Goal: Download file/media

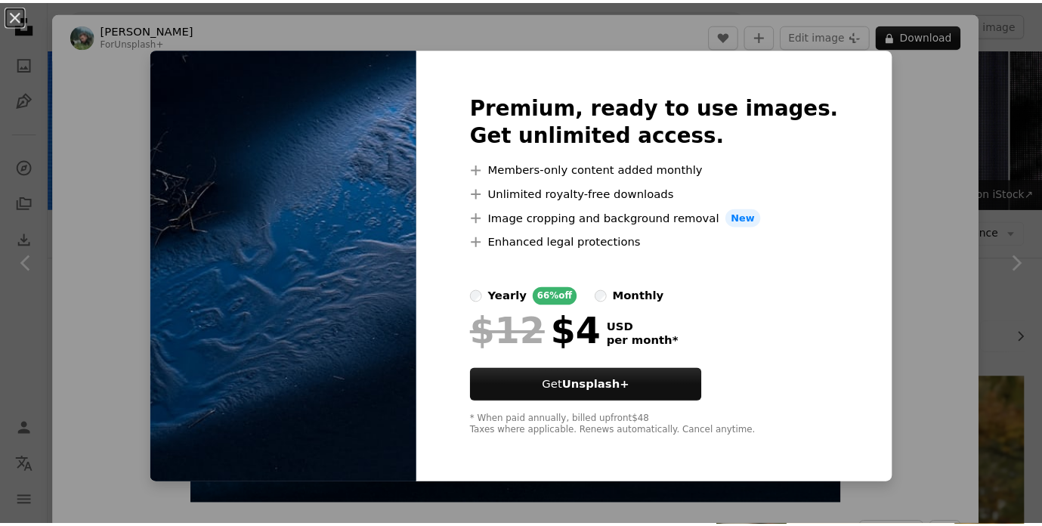
scroll to position [3099, 0]
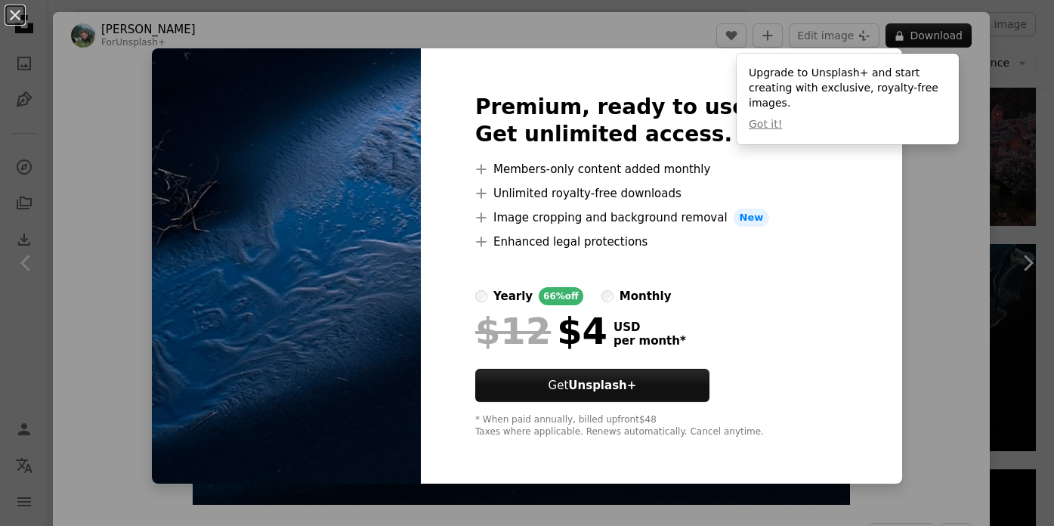
click at [906, 209] on div "An X shape Premium, ready to use images. Get unlimited access. A plus sign Memb…" at bounding box center [527, 263] width 1054 height 526
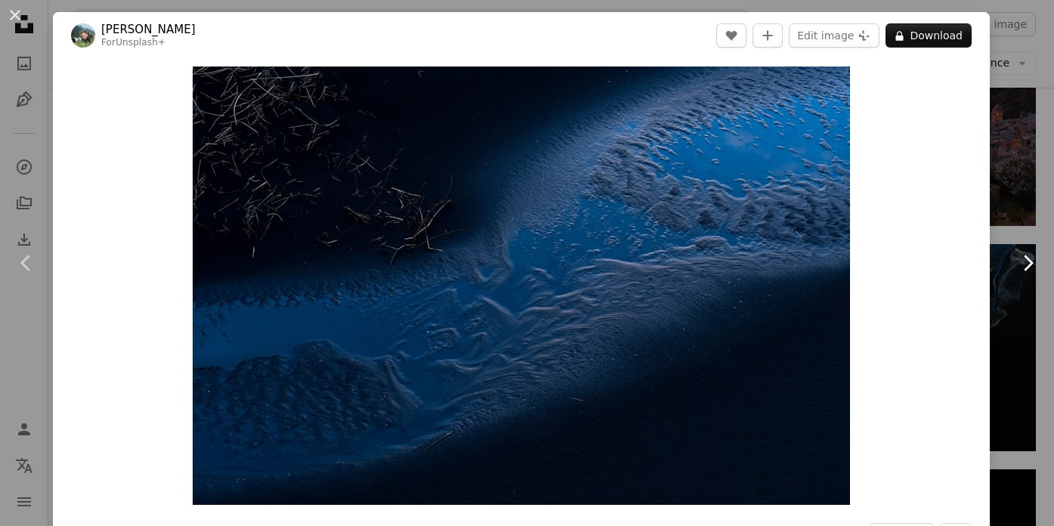
drag, startPoint x: 563, startPoint y: 280, endPoint x: 1006, endPoint y: 224, distance: 446.5
click at [1006, 224] on link "Chevron right" at bounding box center [1027, 262] width 53 height 145
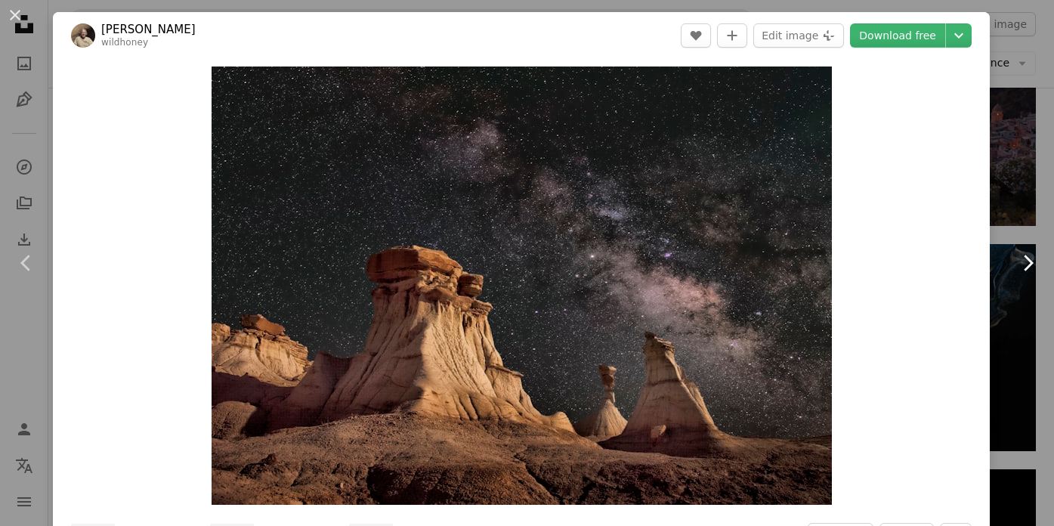
click at [1025, 216] on link "Chevron right" at bounding box center [1027, 262] width 53 height 145
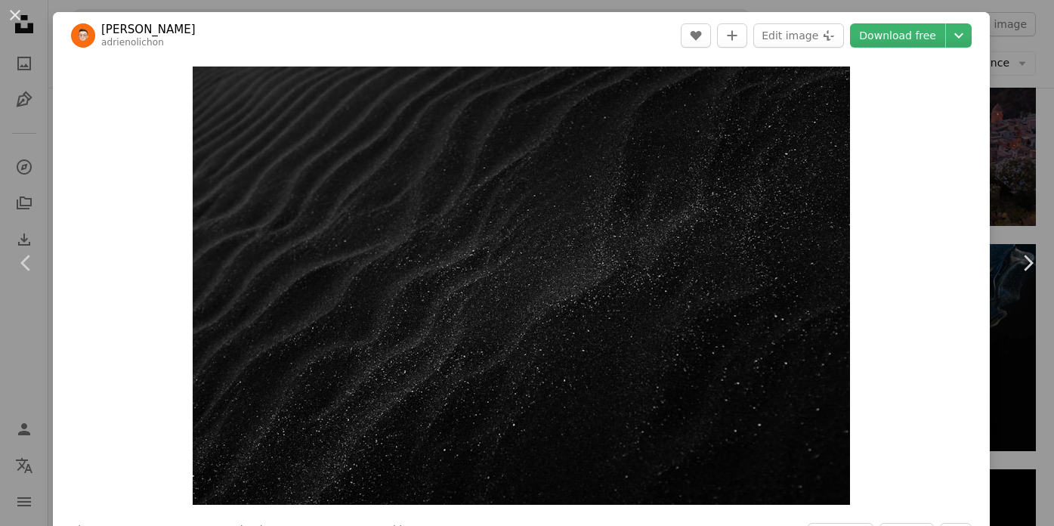
click at [1005, 110] on div "An X shape Chevron left Chevron right Adrien Olichon adrienolichon A heart A pl…" at bounding box center [527, 263] width 1054 height 526
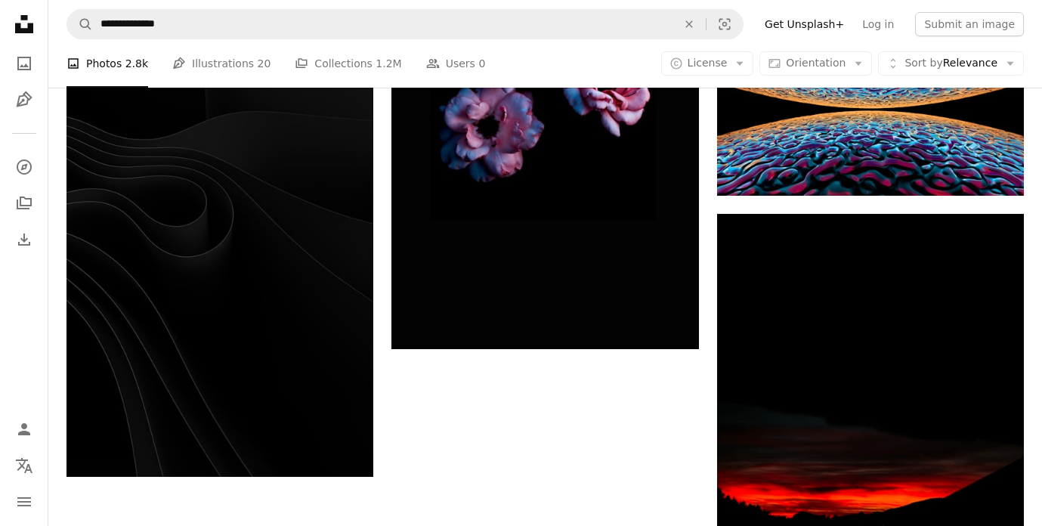
scroll to position [4698, 0]
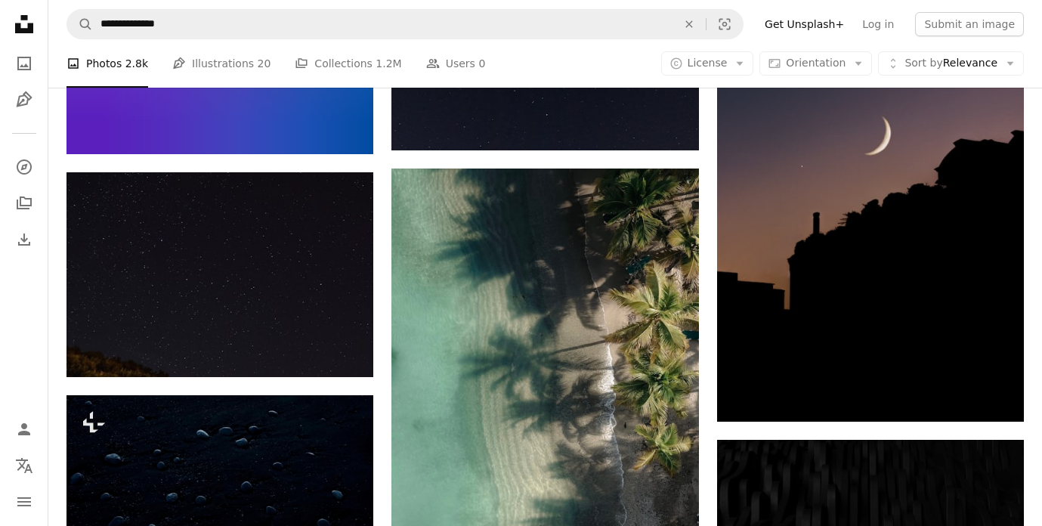
scroll to position [10593, 0]
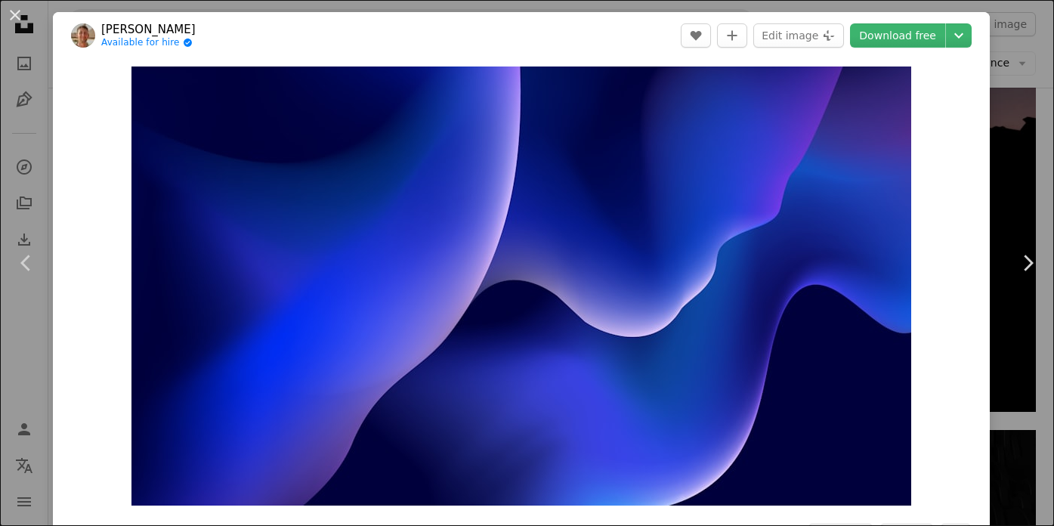
click at [1001, 155] on div "An X shape Chevron left Chevron right Richard Horvath Available for hire A chec…" at bounding box center [527, 263] width 1054 height 526
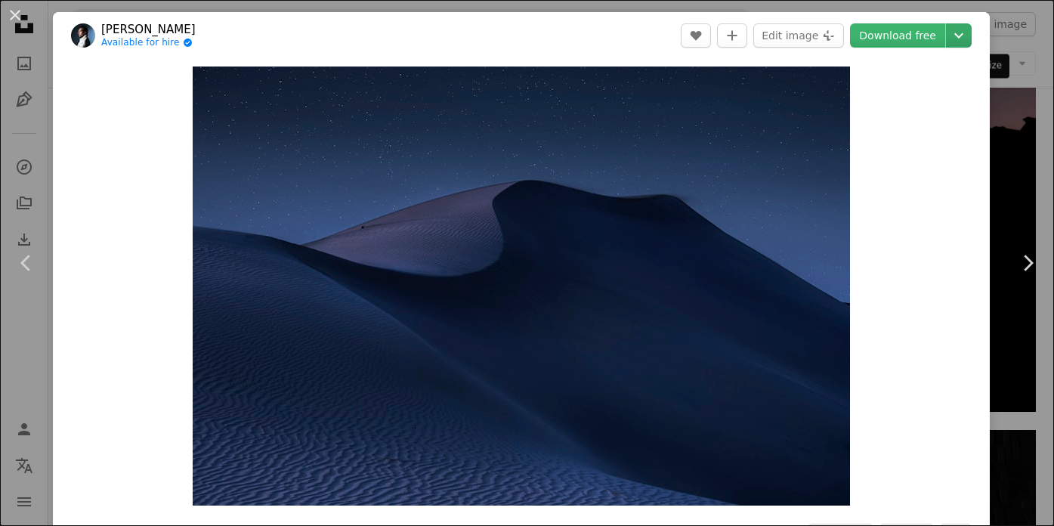
click at [947, 35] on icon "Chevron down" at bounding box center [959, 35] width 24 height 18
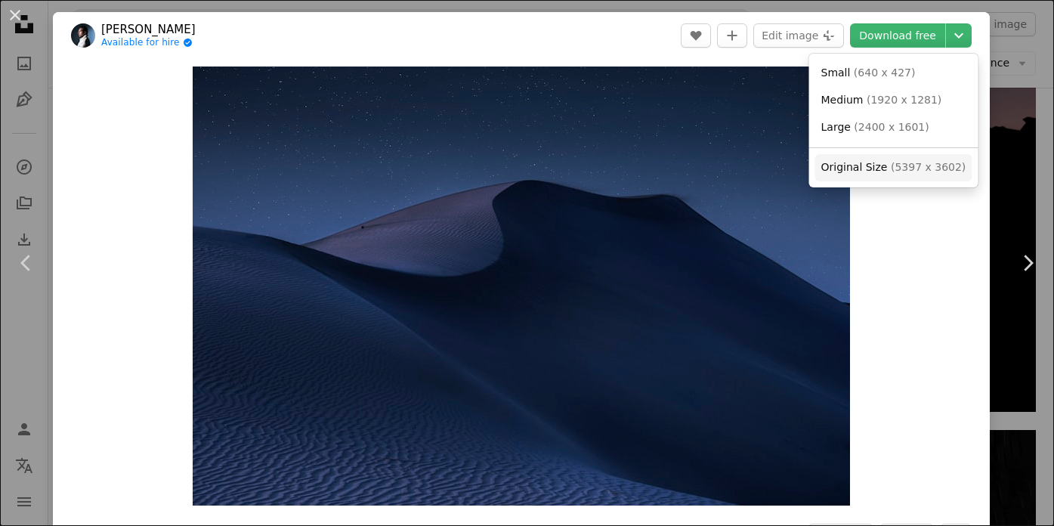
click at [898, 161] on span "( 5397 x 3602 )" at bounding box center [928, 167] width 75 height 12
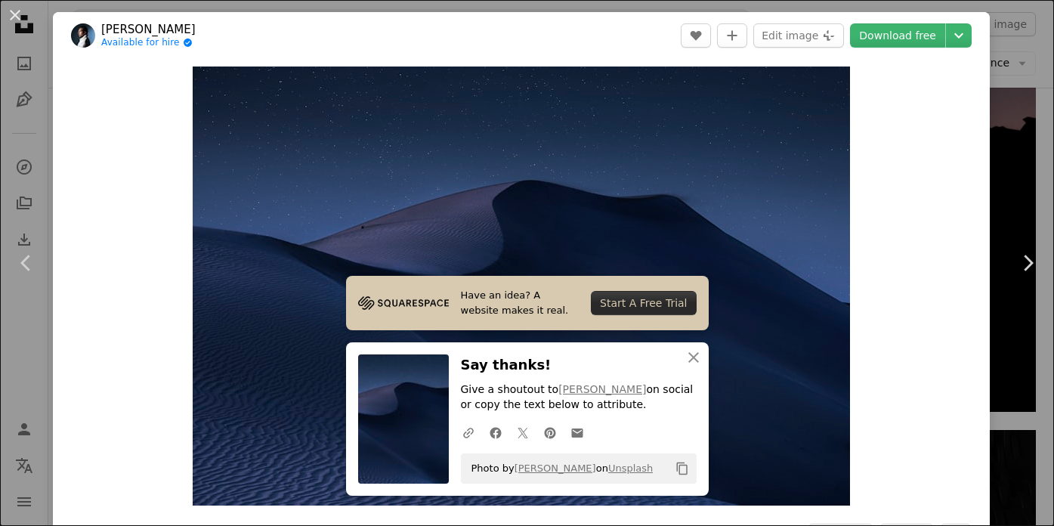
click at [1005, 171] on div "An X shape Chevron left Chevron right Daniel Olah Available for hire A checkmar…" at bounding box center [527, 263] width 1054 height 526
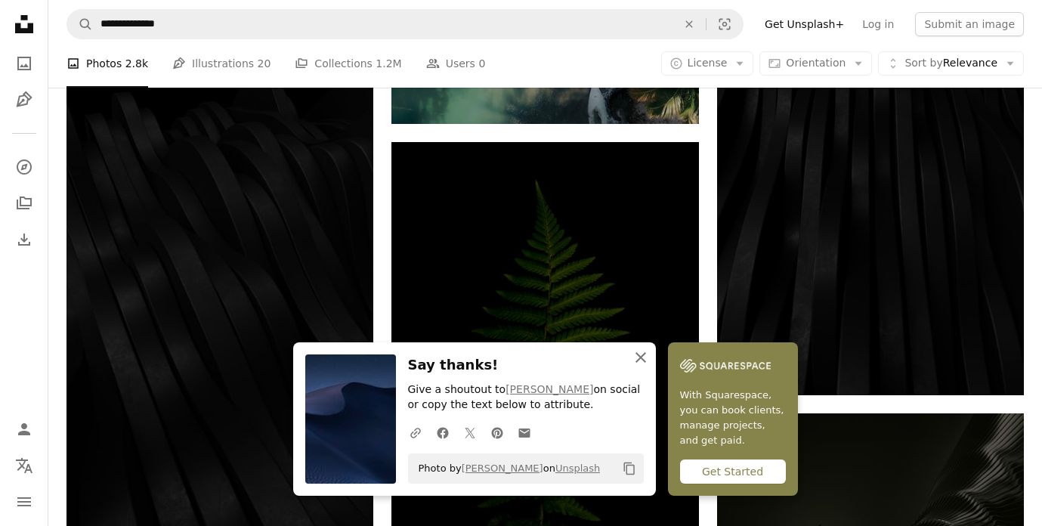
click at [650, 352] on icon "An X shape" at bounding box center [641, 357] width 18 height 18
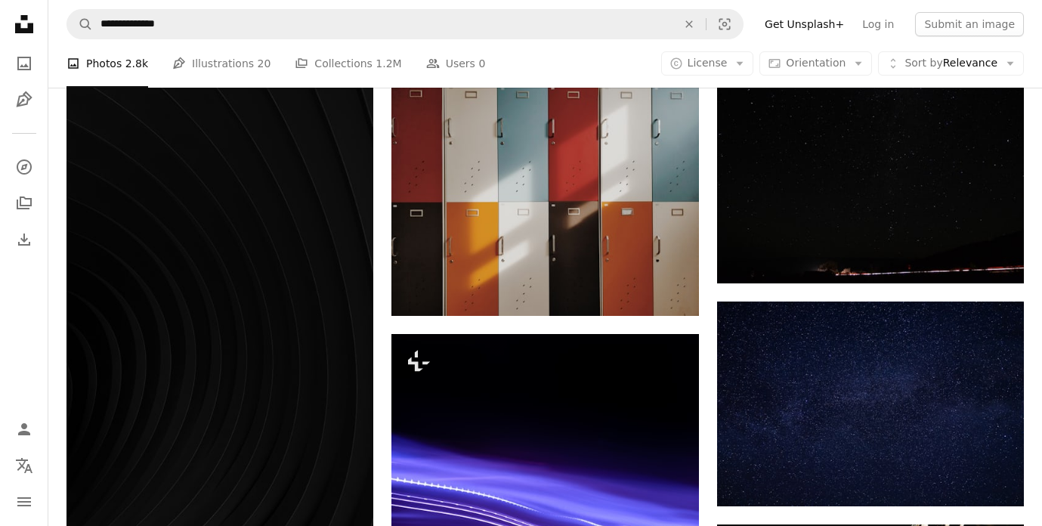
scroll to position [14448, 0]
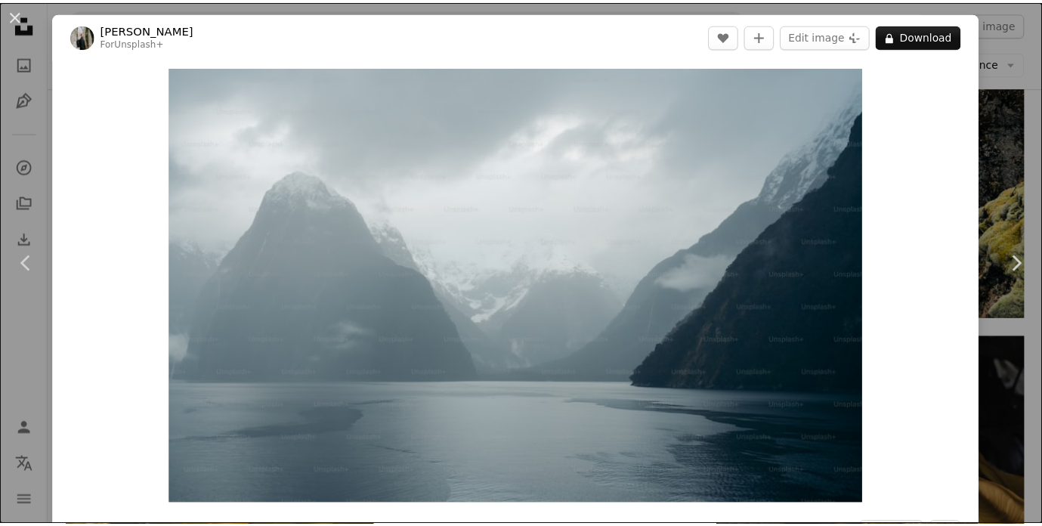
scroll to position [30274, 0]
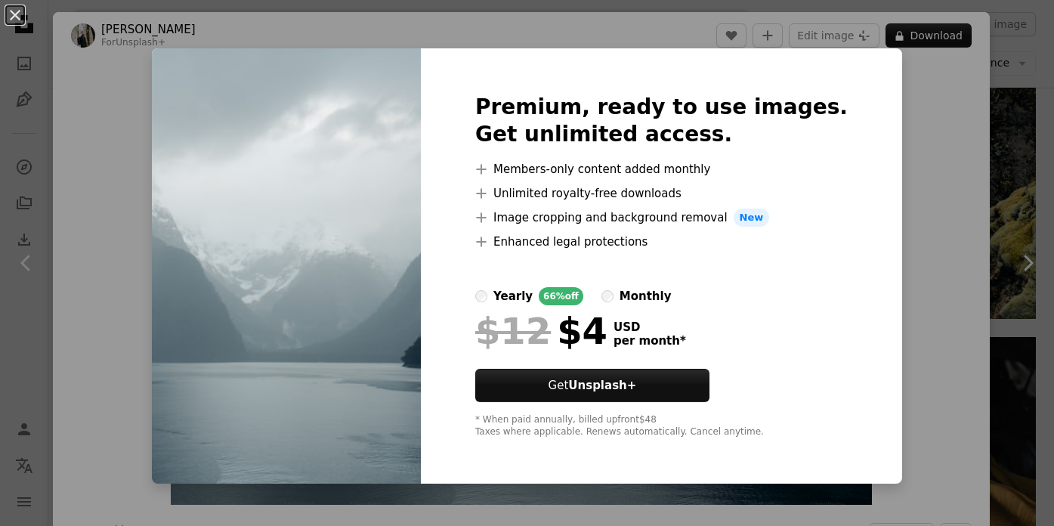
click at [995, 133] on div "An X shape Premium, ready to use images. Get unlimited access. A plus sign Memb…" at bounding box center [527, 263] width 1054 height 526
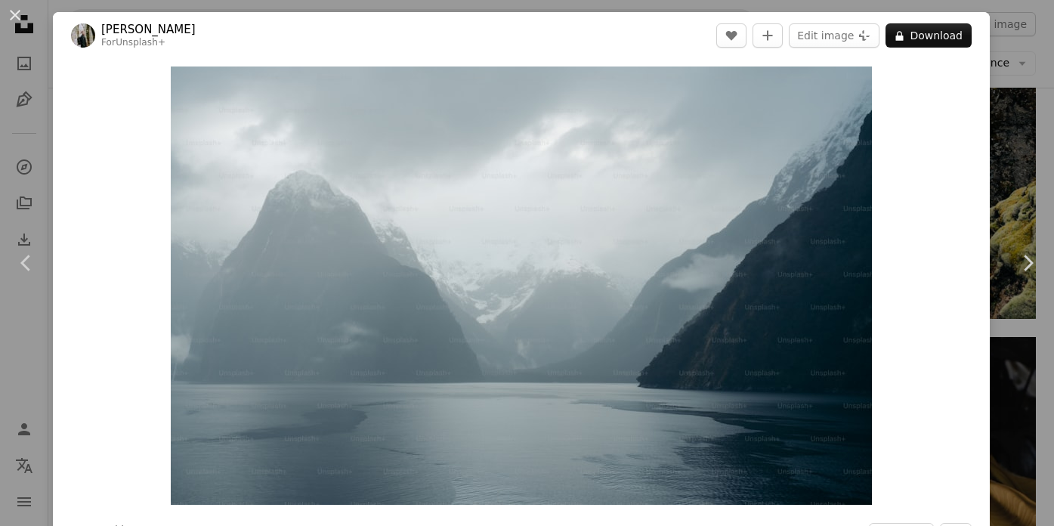
drag, startPoint x: 996, startPoint y: 133, endPoint x: 989, endPoint y: 126, distance: 10.2
click at [996, 133] on div "An X shape Chevron left Chevron right [PERSON_NAME] For Unsplash+ A heart A plu…" at bounding box center [527, 263] width 1054 height 526
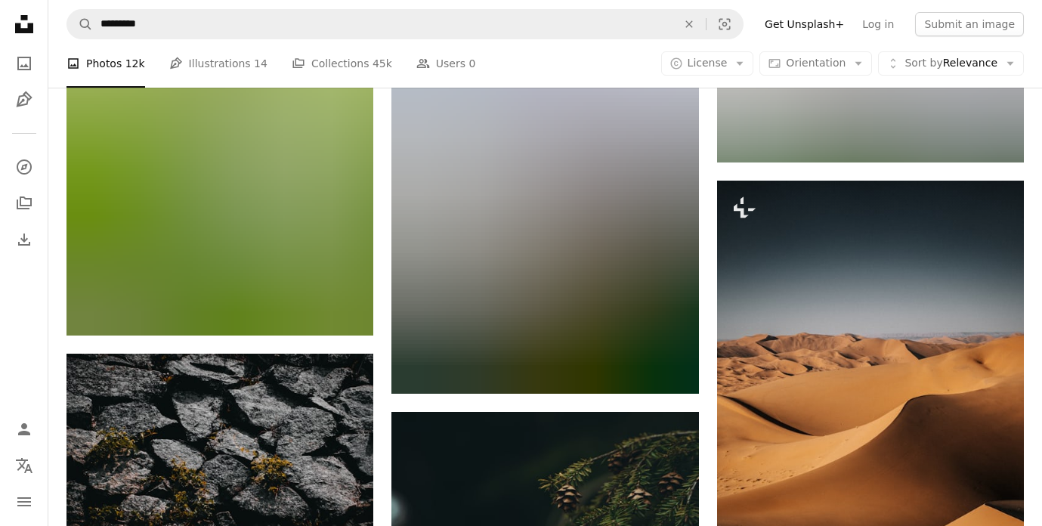
scroll to position [34809, 0]
